Goal: Task Accomplishment & Management: Use online tool/utility

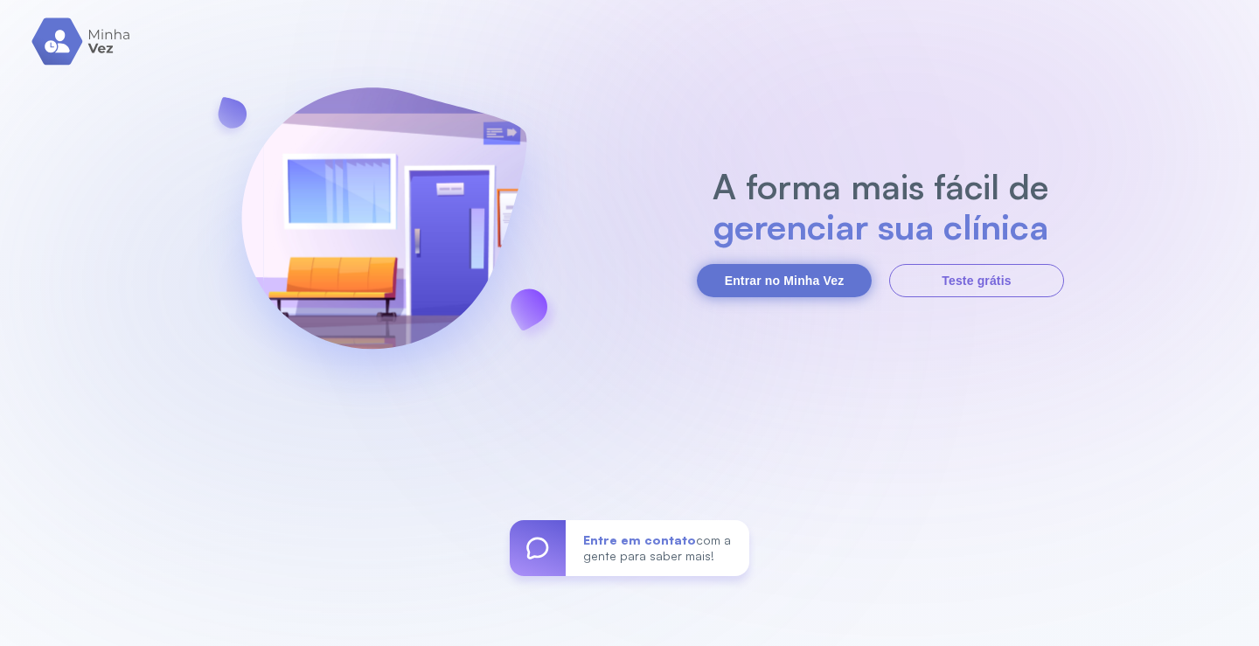
click at [813, 274] on button "Entrar no Minha Vez" at bounding box center [784, 280] width 175 height 33
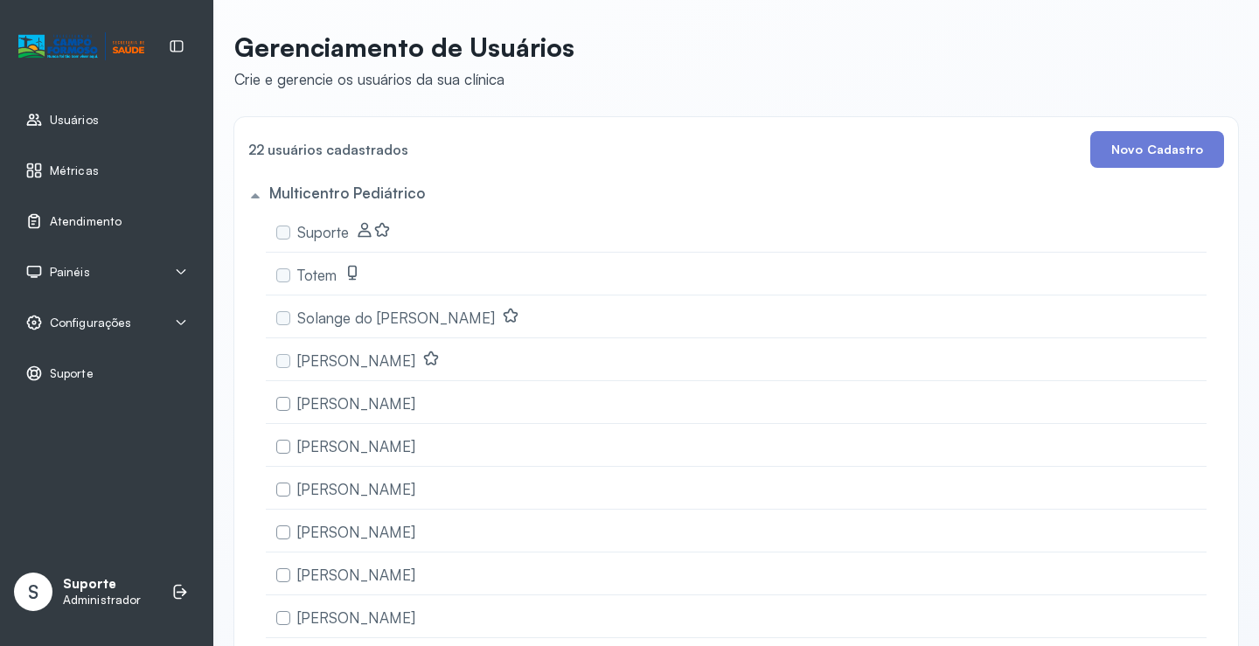
click at [119, 226] on link "Atendimento" at bounding box center [106, 220] width 163 height 17
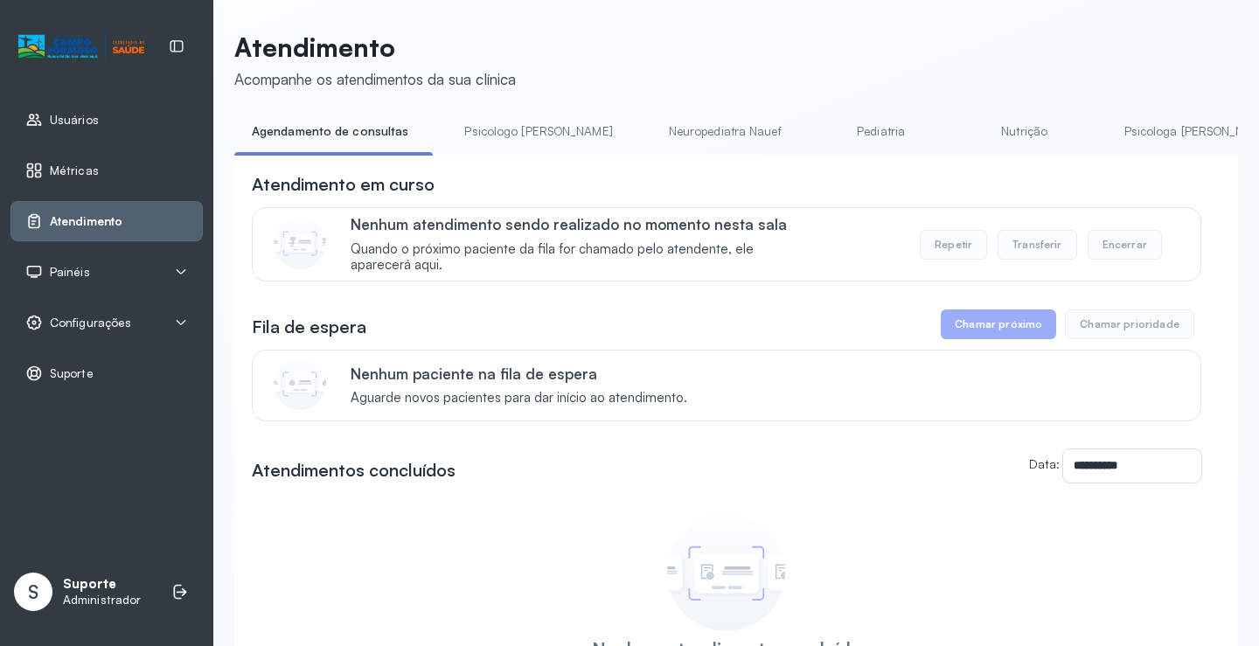
drag, startPoint x: 633, startPoint y: 160, endPoint x: 845, endPoint y: 184, distance: 213.0
click at [845, 184] on div "**********" at bounding box center [736, 478] width 1004 height 647
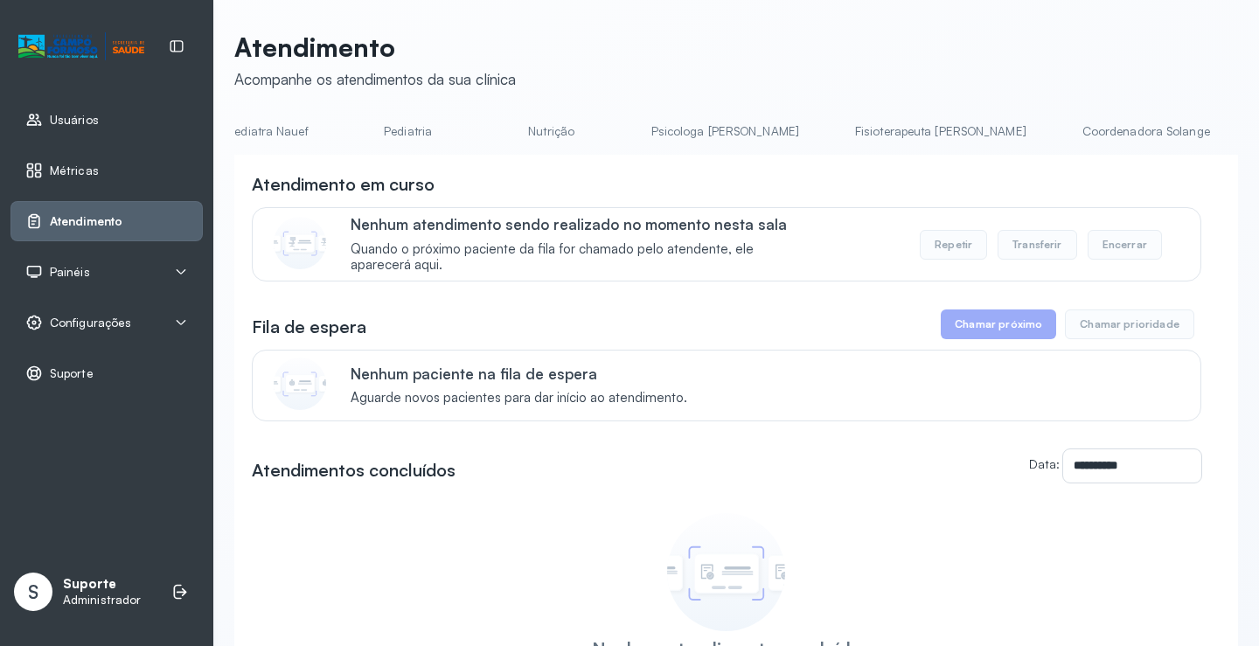
scroll to position [0, 867]
click at [1144, 139] on link "Triagem" at bounding box center [1205, 131] width 122 height 29
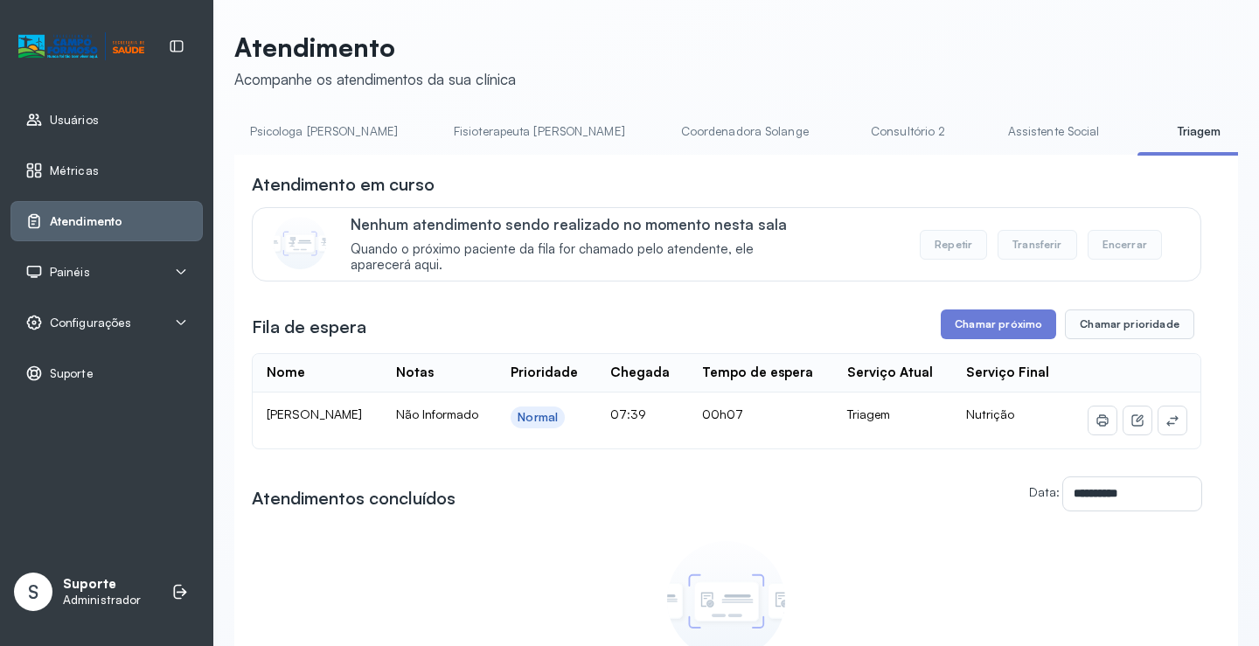
click at [866, 188] on div "Atendimento em curso" at bounding box center [726, 184] width 949 height 24
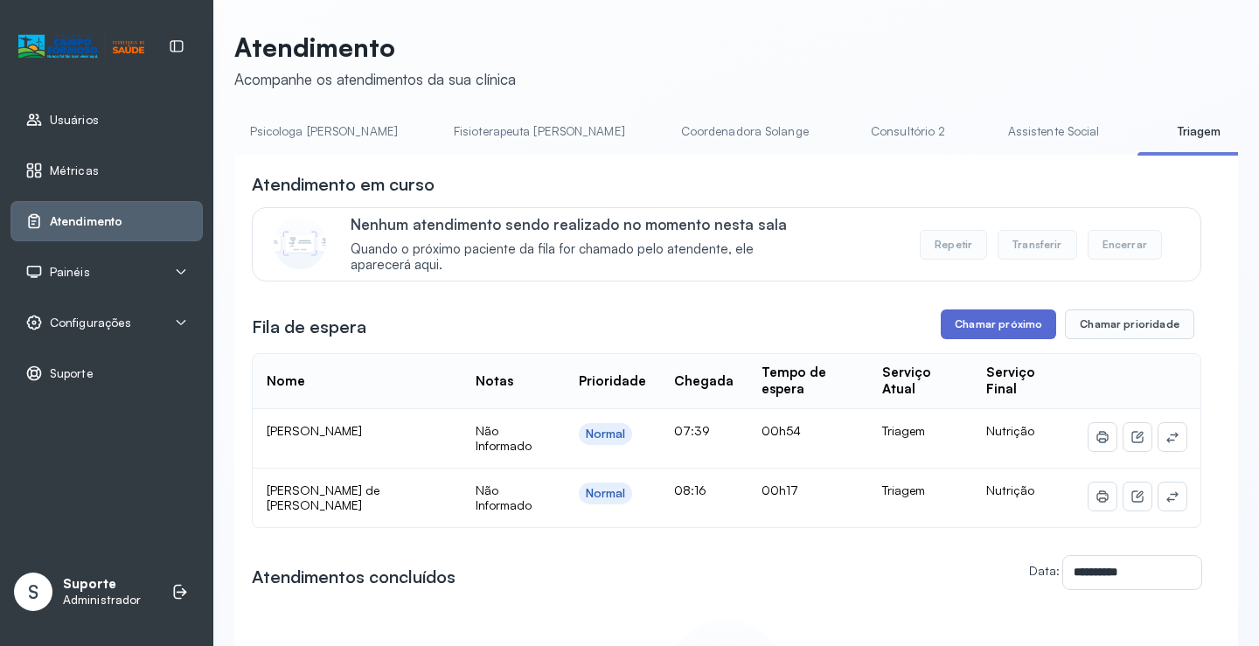
click at [1026, 326] on button "Chamar próximo" at bounding box center [998, 324] width 115 height 30
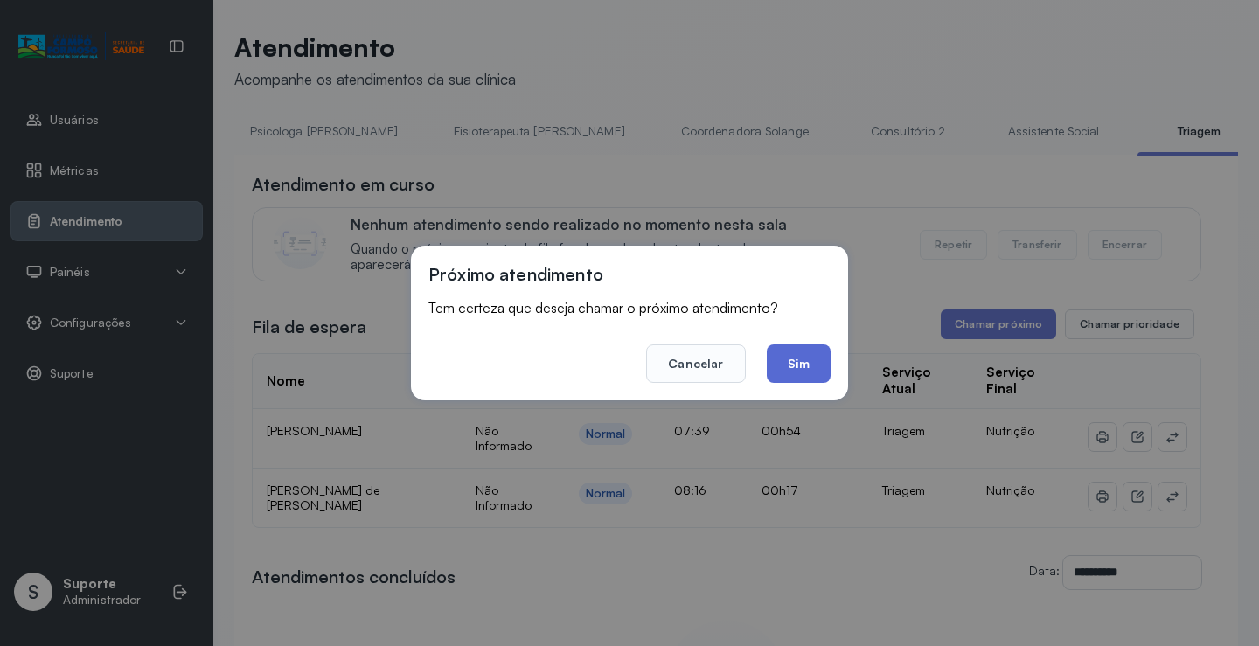
click at [779, 358] on button "Sim" at bounding box center [799, 363] width 64 height 38
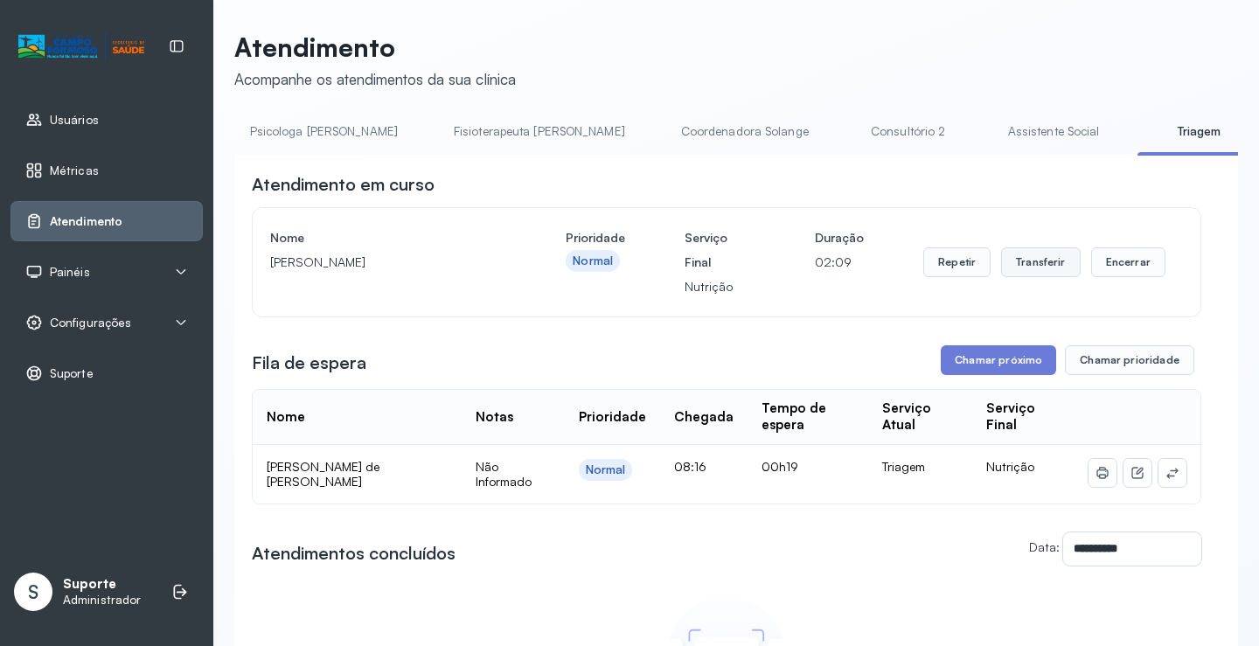
click at [1020, 264] on button "Transferir" at bounding box center [1041, 262] width 80 height 30
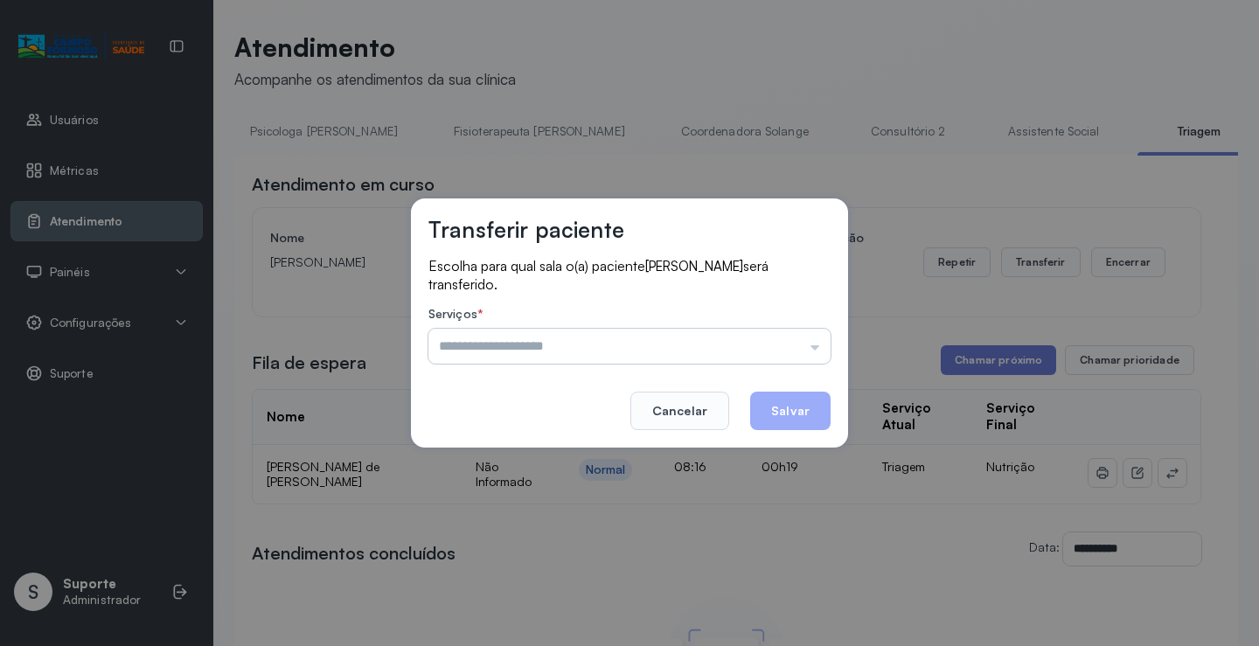
click at [513, 347] on input "text" at bounding box center [629, 346] width 402 height 35
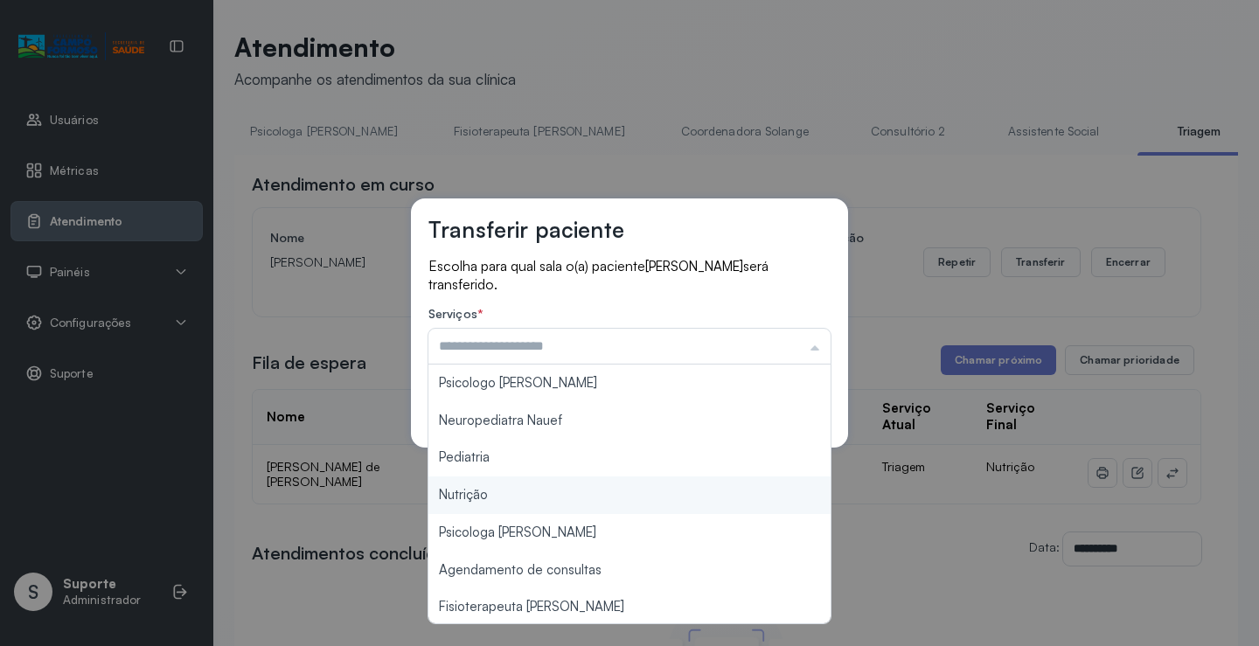
type input "********"
drag, startPoint x: 461, startPoint y: 491, endPoint x: 489, endPoint y: 485, distance: 28.6
click at [462, 491] on div "Transferir paciente Escolha para qual sala o(a) paciente Daniel Rodrigues da Si…" at bounding box center [629, 323] width 1259 height 646
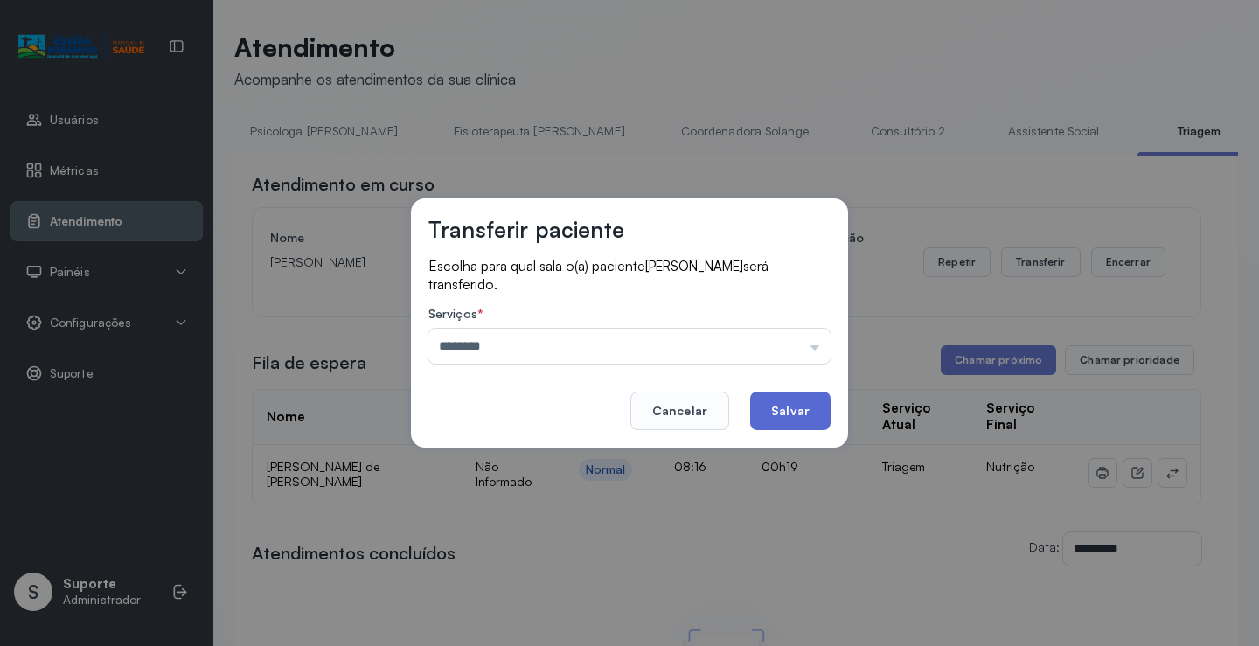
click at [819, 413] on button "Salvar" at bounding box center [790, 411] width 80 height 38
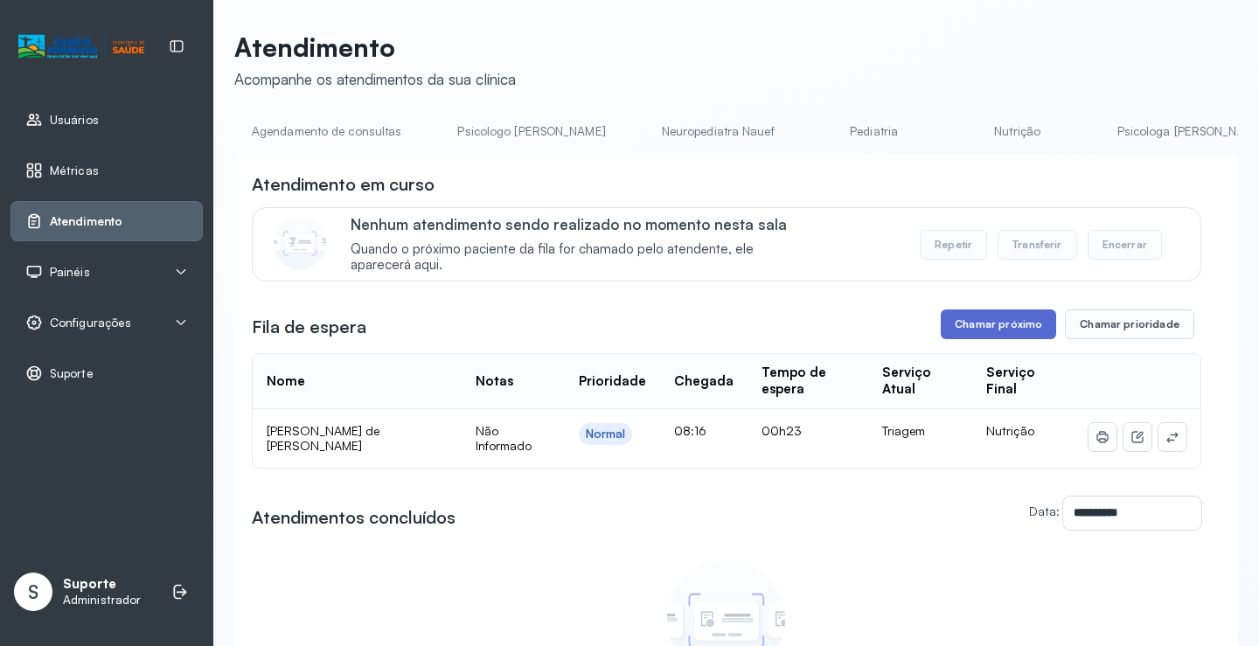
click at [953, 327] on button "Chamar próximo" at bounding box center [998, 324] width 115 height 30
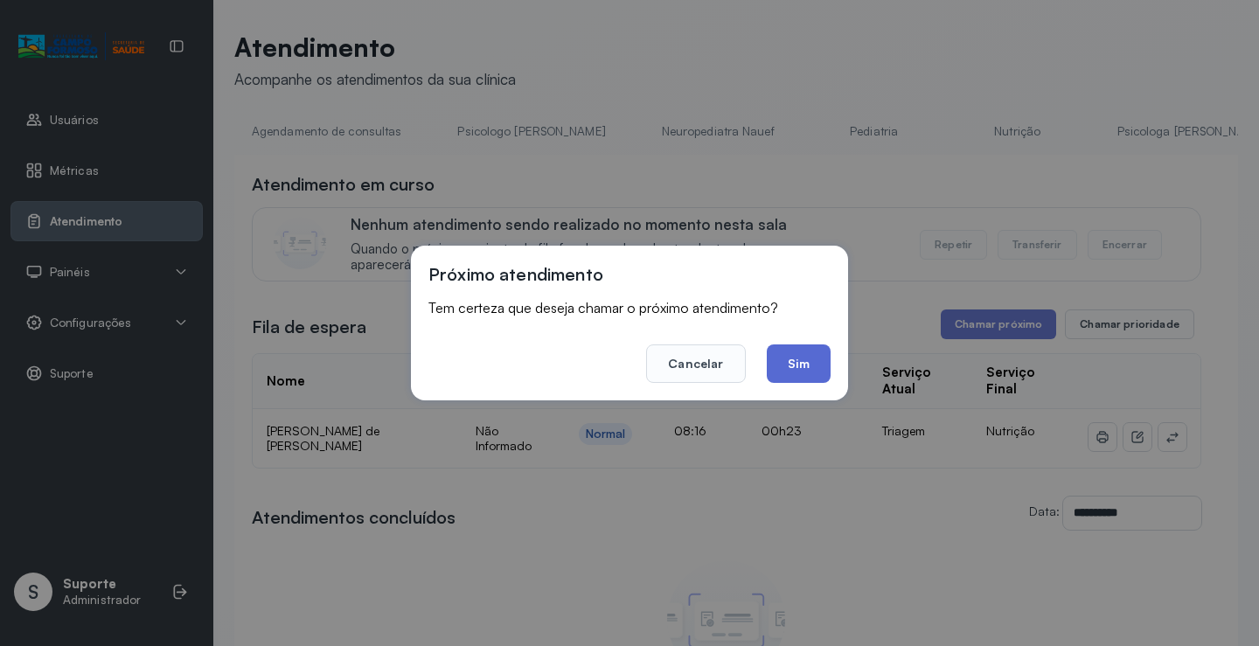
click at [779, 361] on button "Sim" at bounding box center [799, 363] width 64 height 38
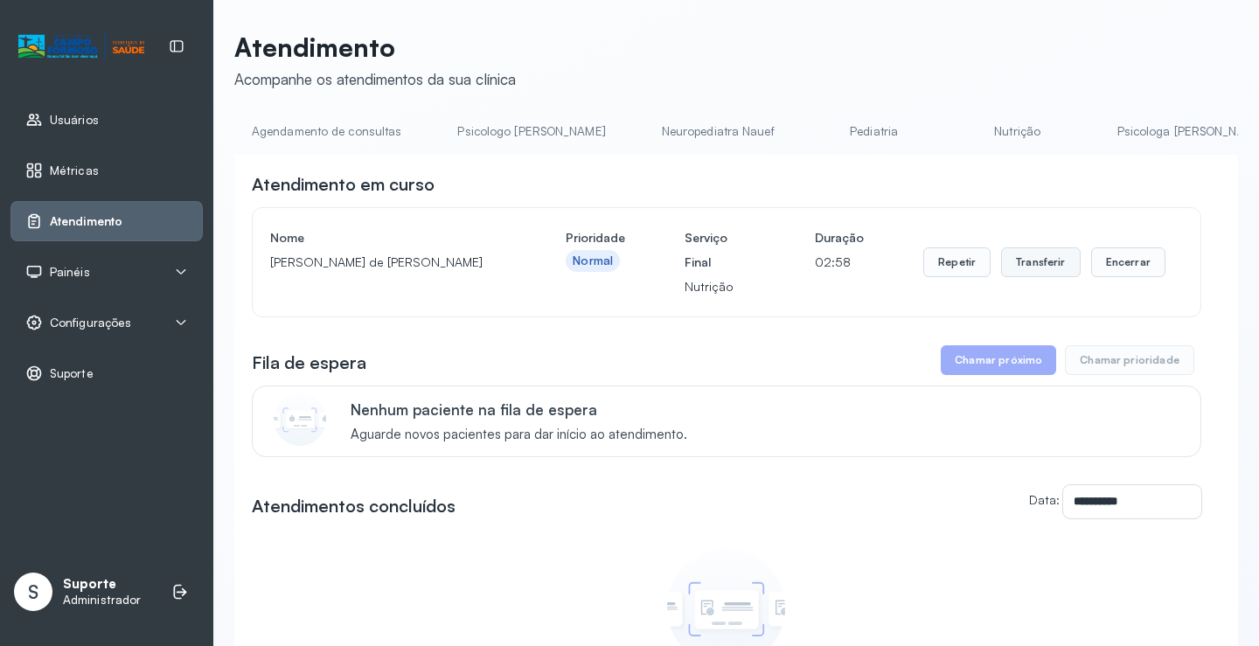
click at [1039, 271] on button "Transferir" at bounding box center [1041, 262] width 80 height 30
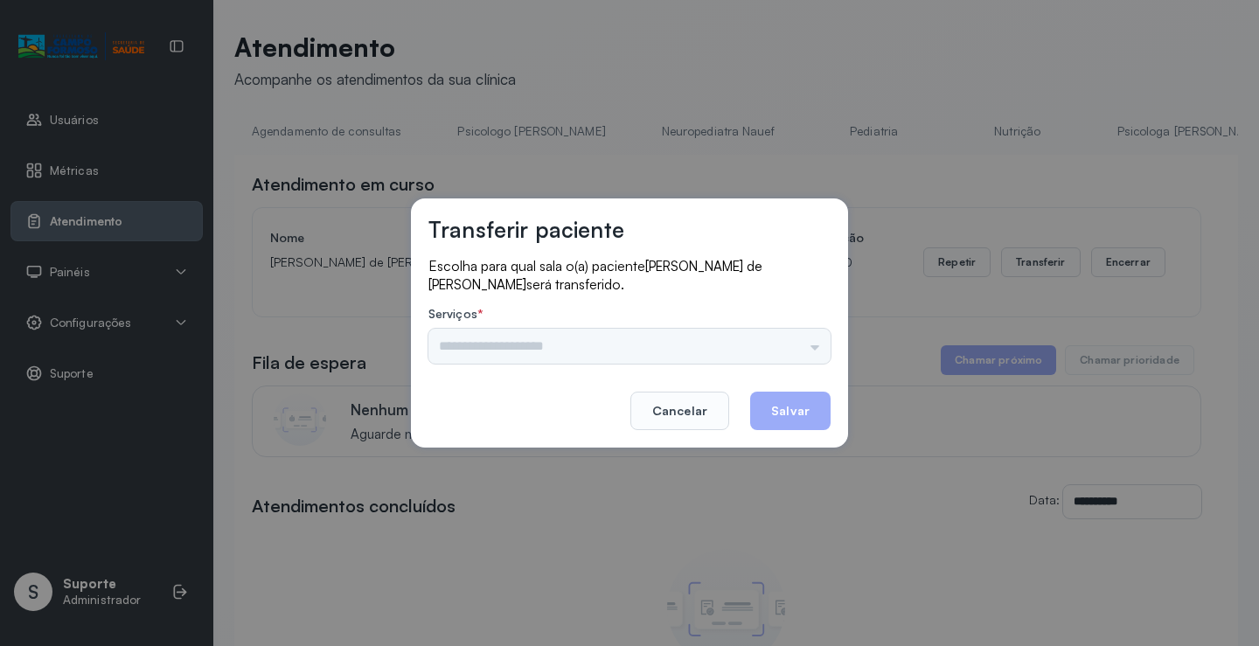
click at [484, 352] on div "Psicologo Pedro Neuropediatra Nauef Pediatria Nutrição Psicologa Alana Agendame…" at bounding box center [629, 346] width 402 height 35
click at [484, 352] on input "text" at bounding box center [629, 346] width 402 height 35
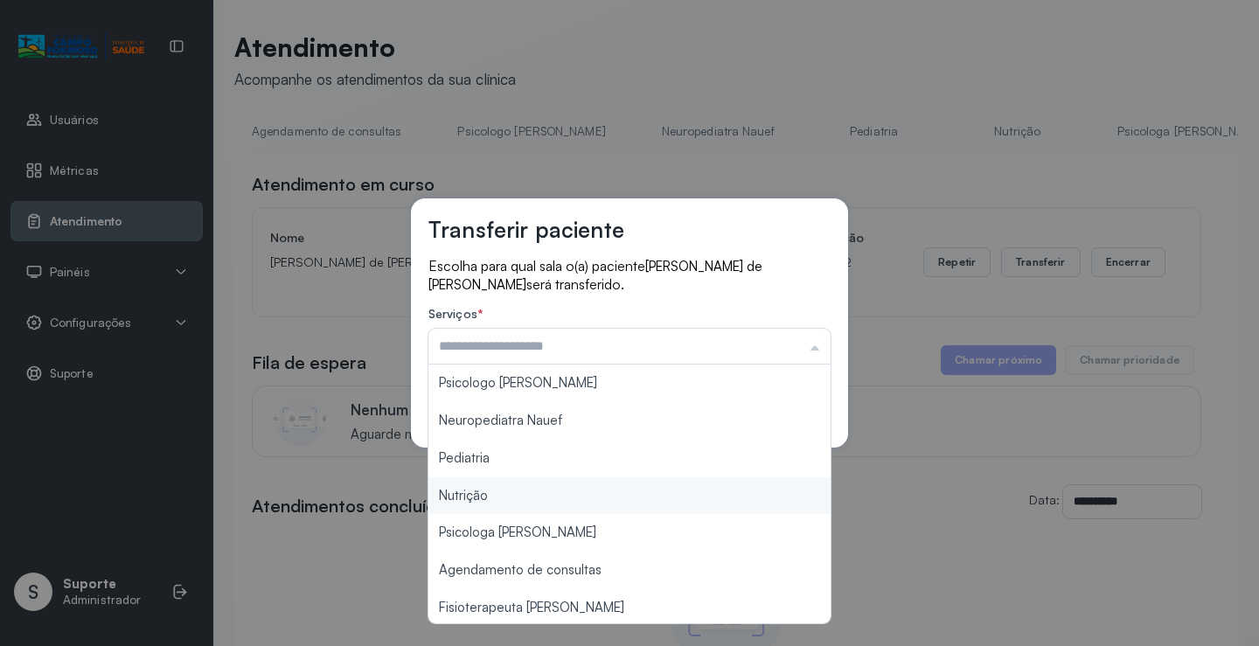
type input "********"
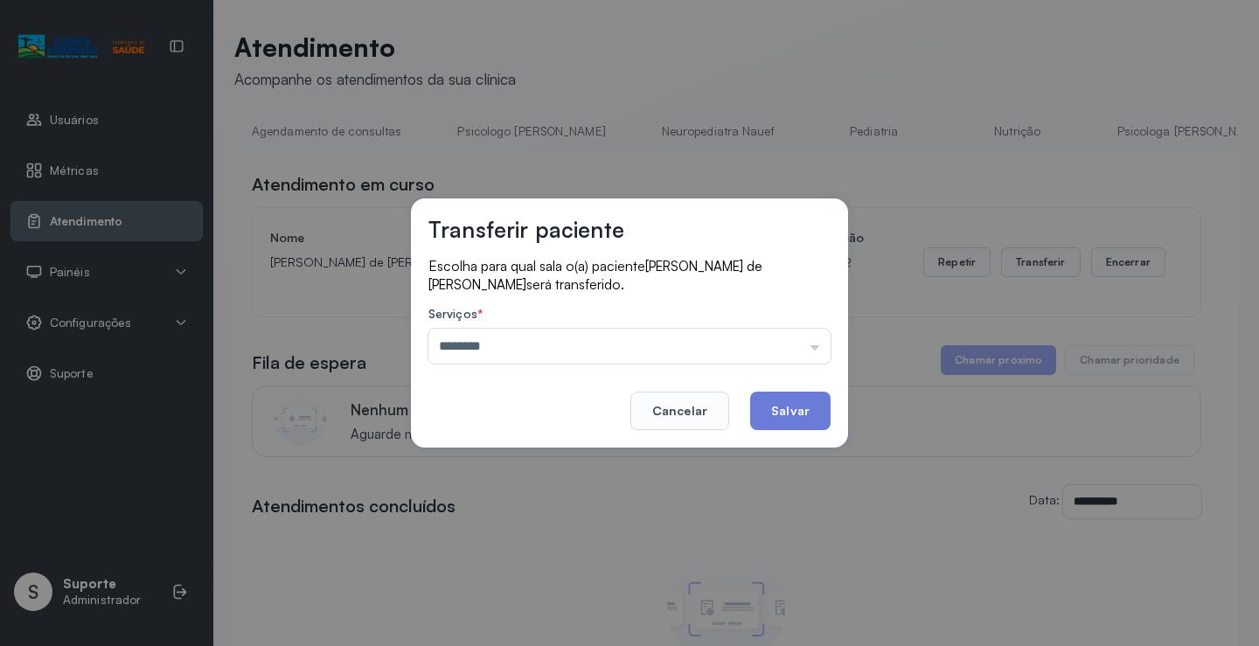
click at [450, 493] on div "Transferir paciente Escolha para qual sala o(a) paciente Walexson Borges de Jes…" at bounding box center [629, 323] width 1259 height 646
click at [792, 404] on button "Salvar" at bounding box center [790, 411] width 80 height 38
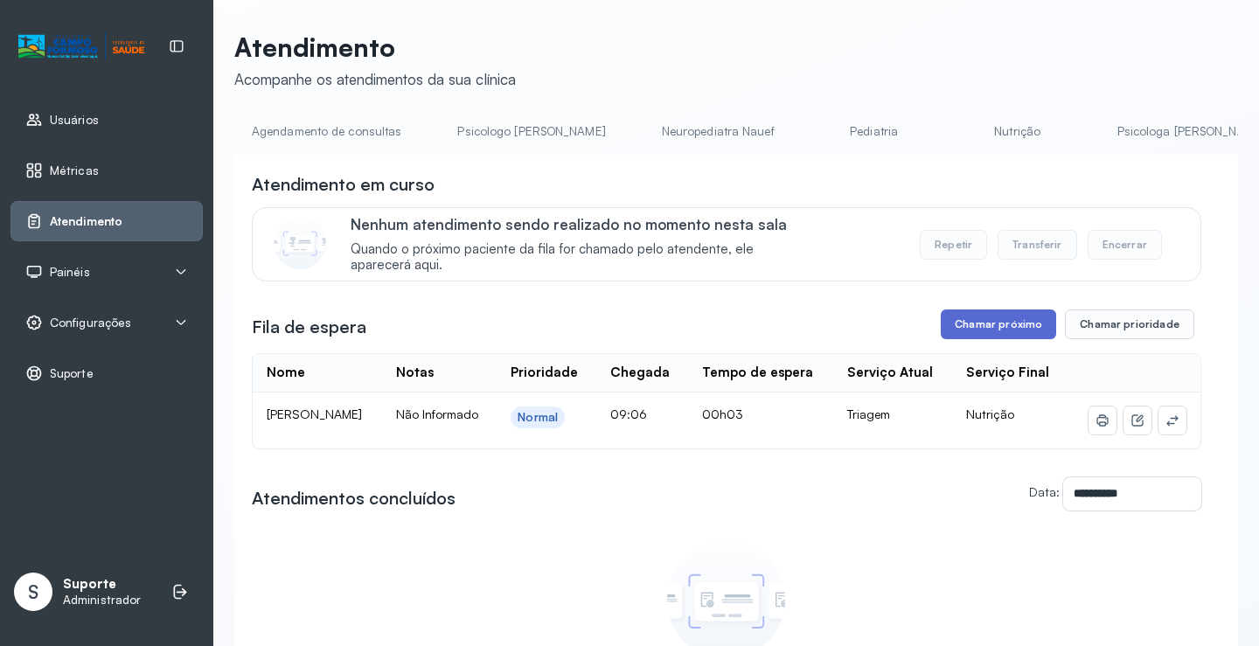
click at [975, 327] on button "Chamar próximo" at bounding box center [998, 324] width 115 height 30
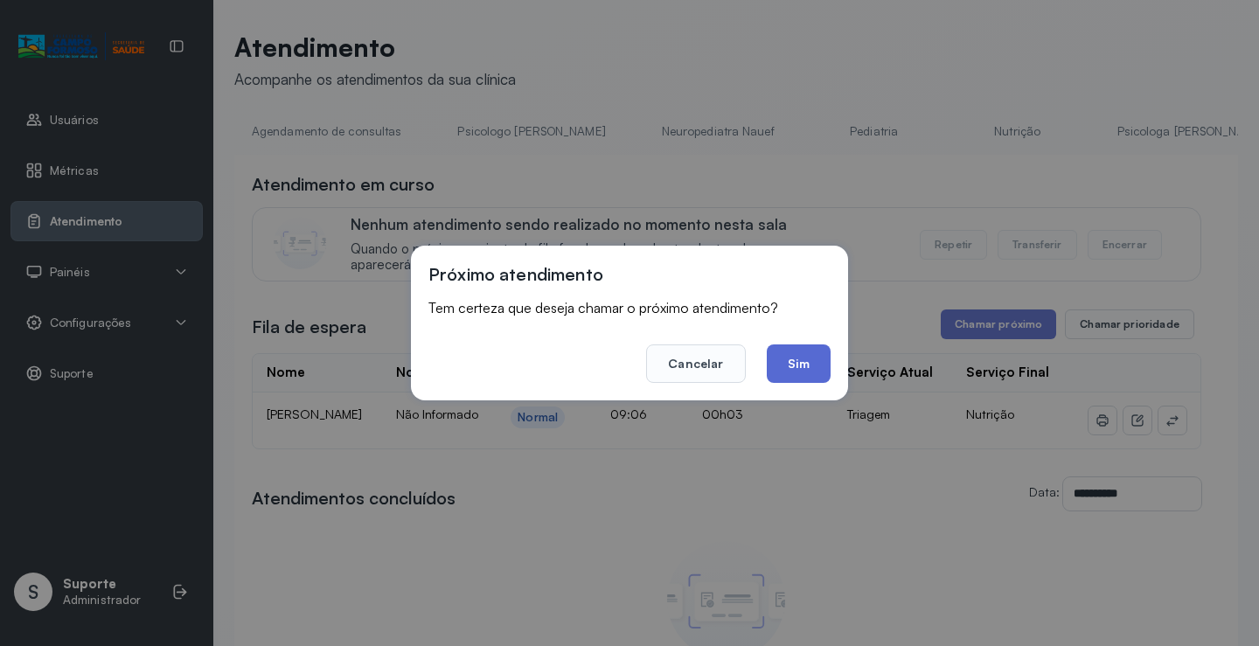
click at [785, 358] on button "Sim" at bounding box center [799, 363] width 64 height 38
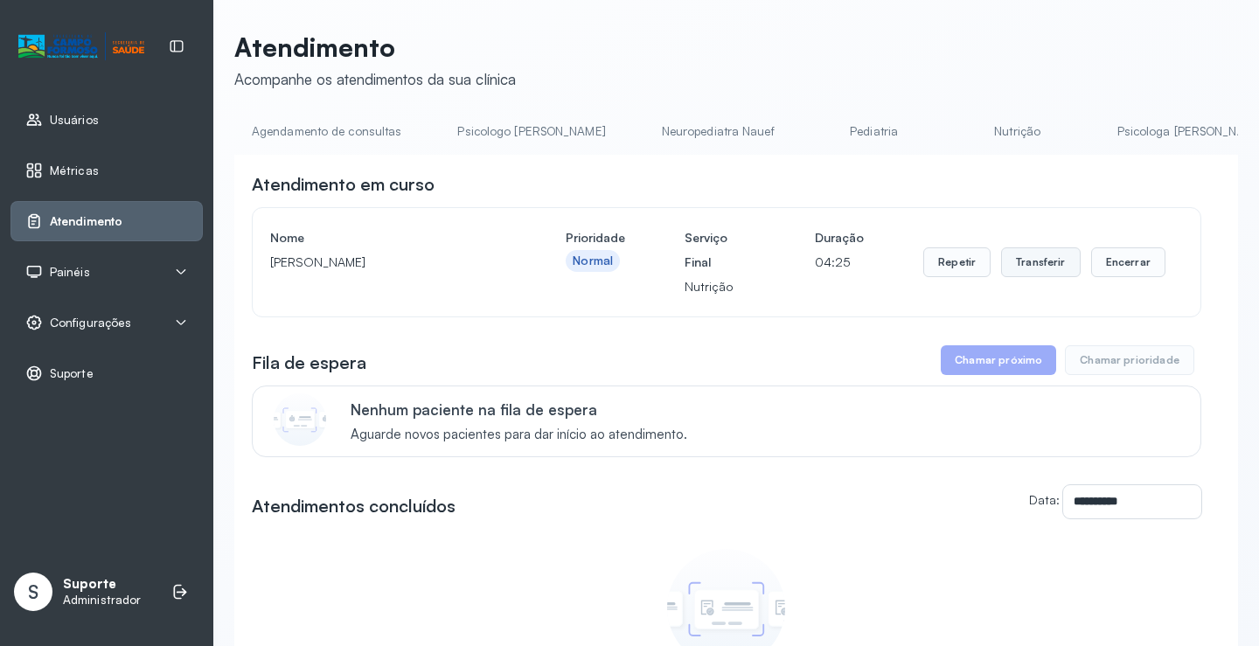
click at [1031, 268] on button "Transferir" at bounding box center [1041, 262] width 80 height 30
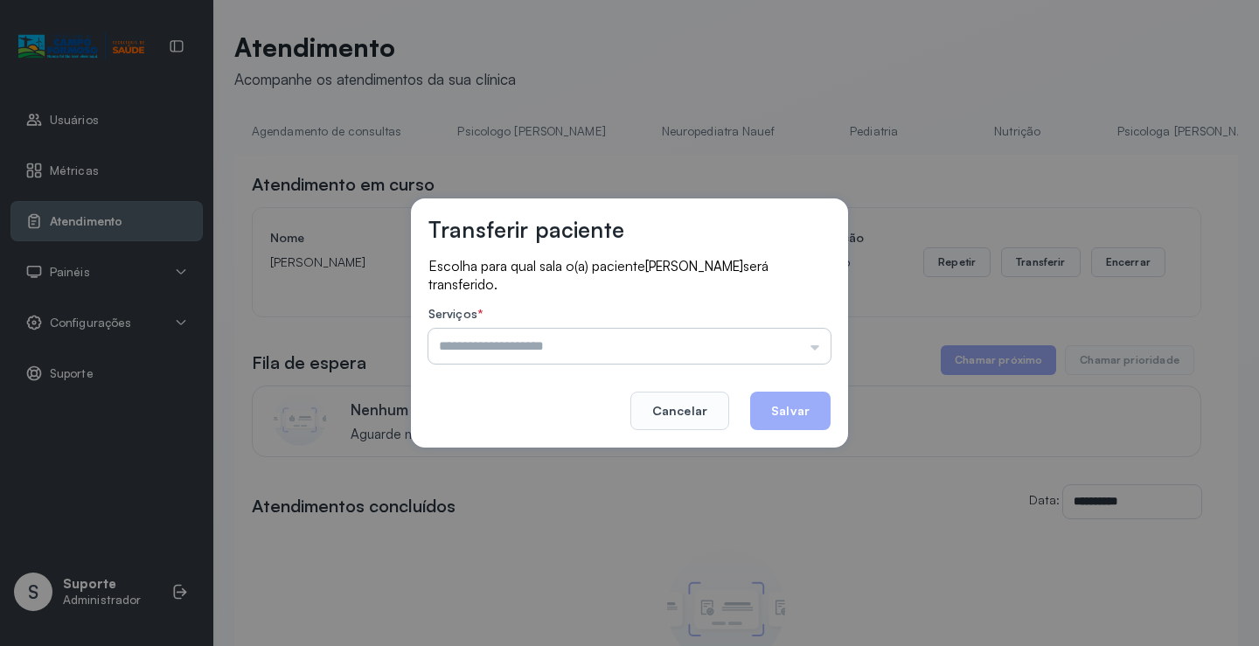
click at [516, 344] on input "text" at bounding box center [629, 346] width 402 height 35
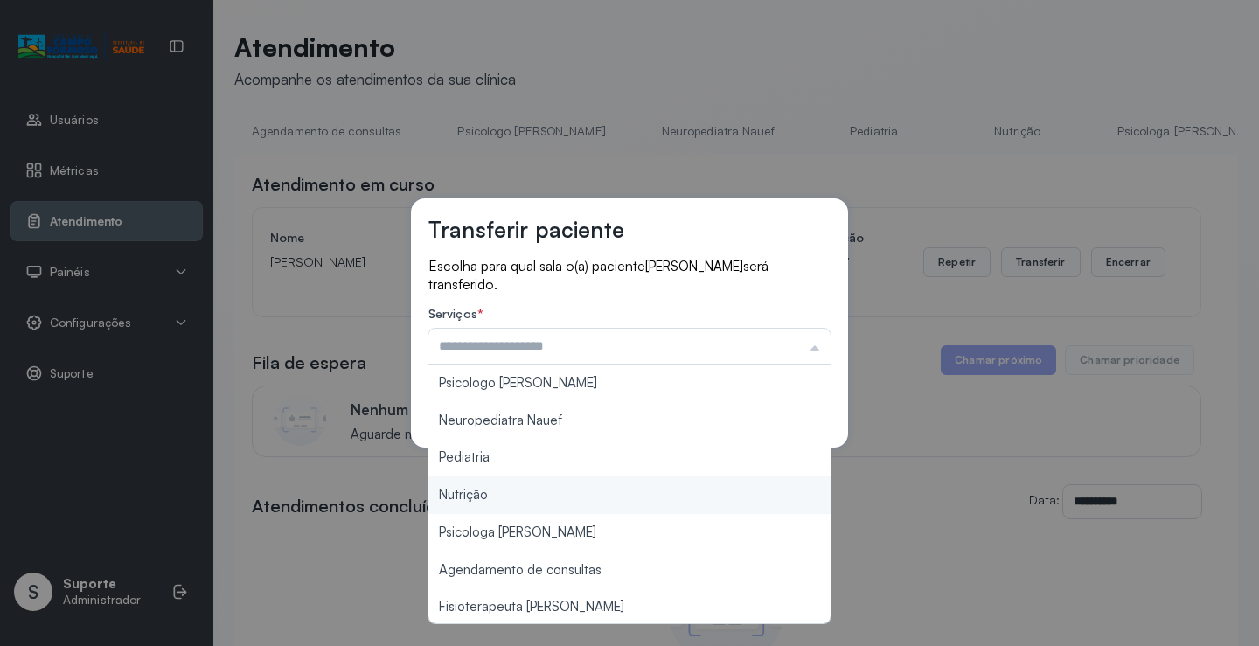
type input "********"
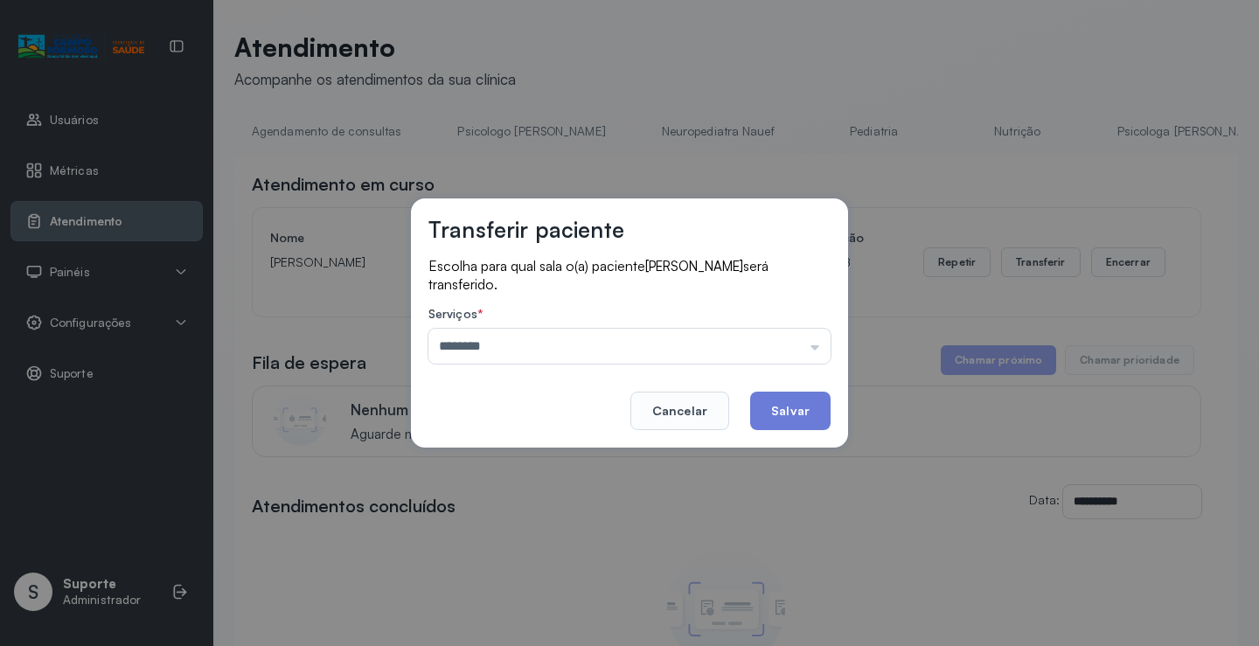
drag, startPoint x: 472, startPoint y: 492, endPoint x: 566, endPoint y: 425, distance: 115.2
click at [474, 492] on div "Transferir paciente Escolha para qual sala o(a) paciente Vinicius Cruz Santos s…" at bounding box center [629, 323] width 1259 height 646
click at [814, 418] on button "Salvar" at bounding box center [790, 411] width 80 height 38
